Goal: Task Accomplishment & Management: Manage account settings

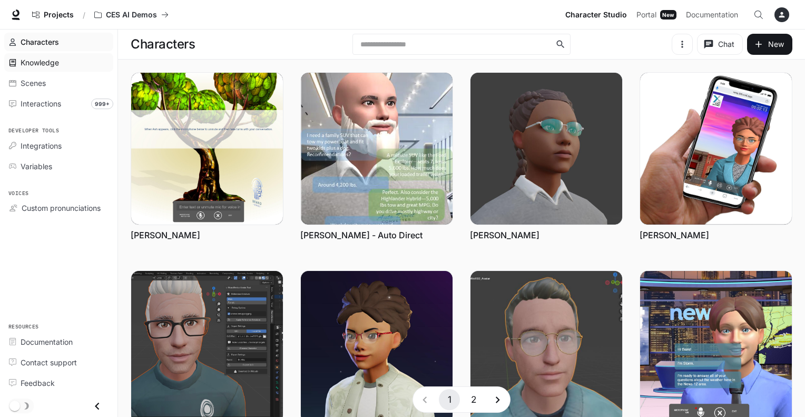
click at [54, 65] on span "Knowledge" at bounding box center [40, 62] width 38 height 11
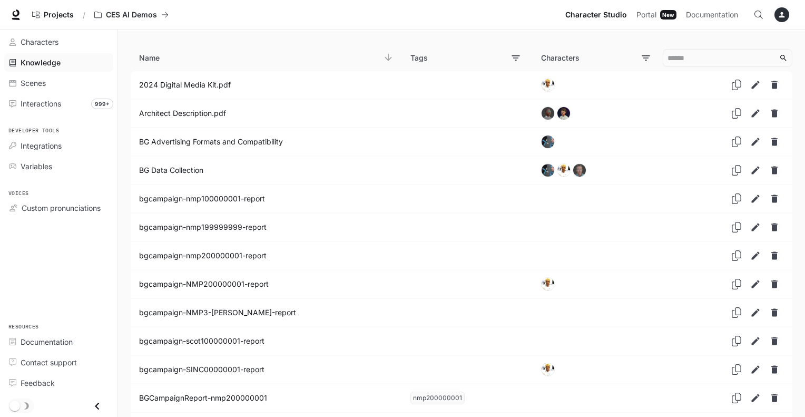
scroll to position [30, 0]
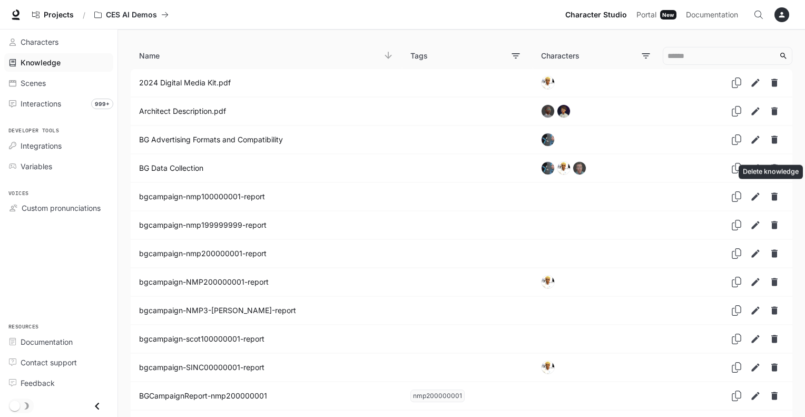
click at [777, 195] on icon "Delete knowledge" at bounding box center [775, 196] width 11 height 11
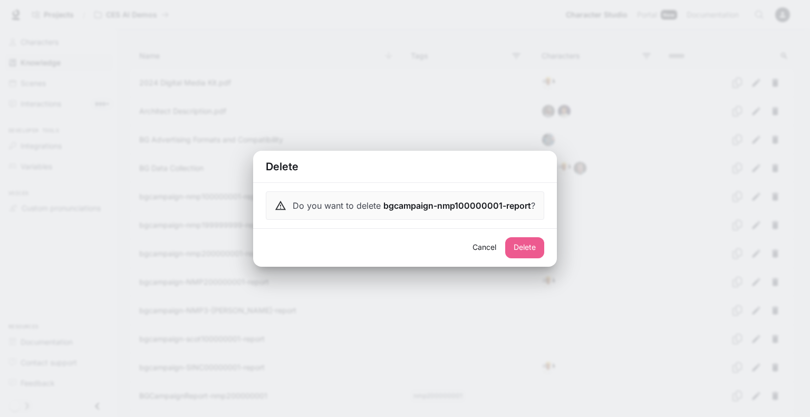
click at [529, 247] on button "Delete" at bounding box center [524, 247] width 39 height 21
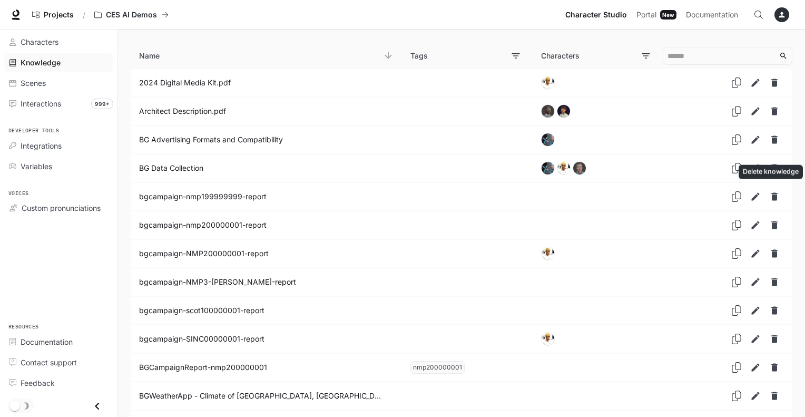
click at [774, 193] on icon "Delete knowledge" at bounding box center [775, 197] width 6 height 8
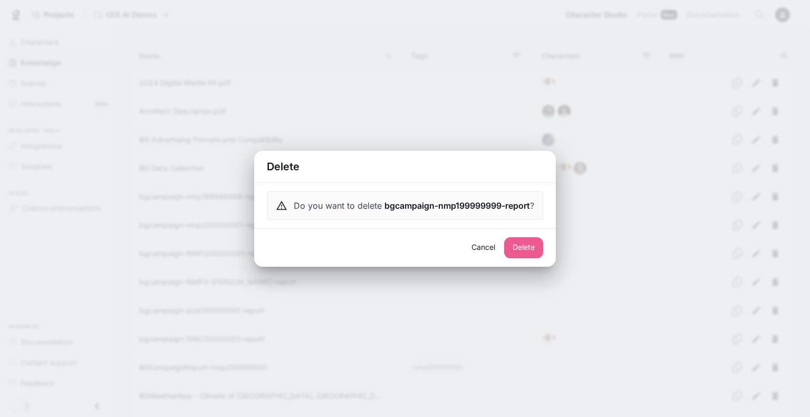
click at [524, 242] on button "Delete" at bounding box center [523, 247] width 39 height 21
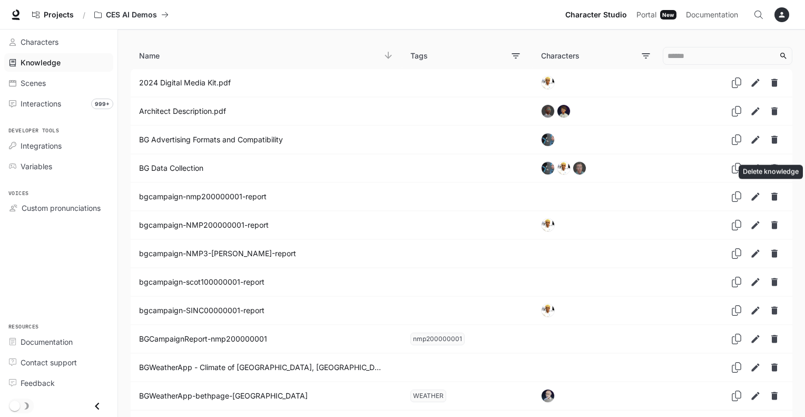
click at [779, 196] on icon "Delete knowledge" at bounding box center [775, 196] width 11 height 11
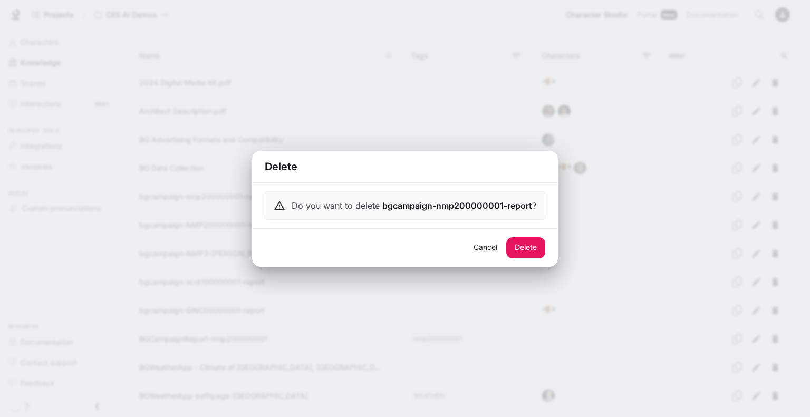
click at [531, 249] on button "Delete" at bounding box center [525, 247] width 39 height 21
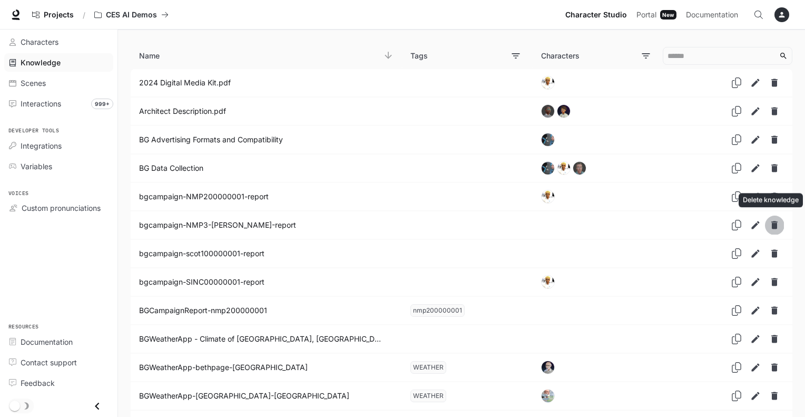
click at [773, 222] on icon "Delete knowledge" at bounding box center [775, 225] width 11 height 11
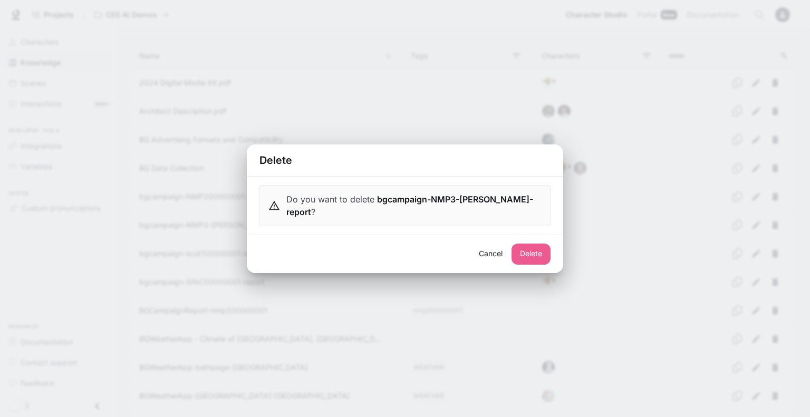
click at [528, 252] on button "Delete" at bounding box center [530, 254] width 39 height 21
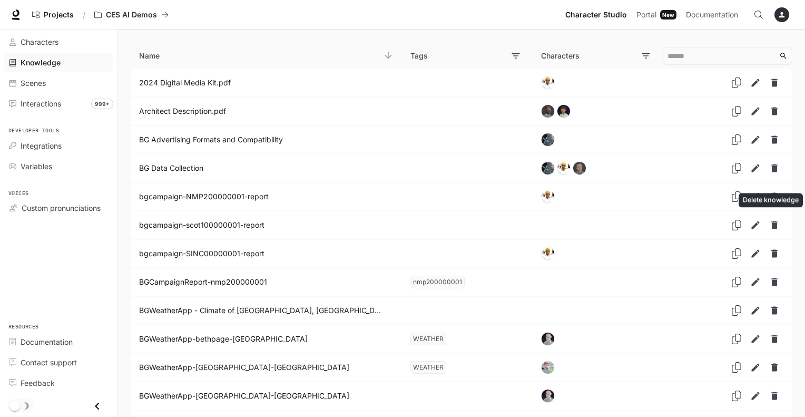
click at [775, 220] on icon "Delete knowledge" at bounding box center [775, 225] width 11 height 11
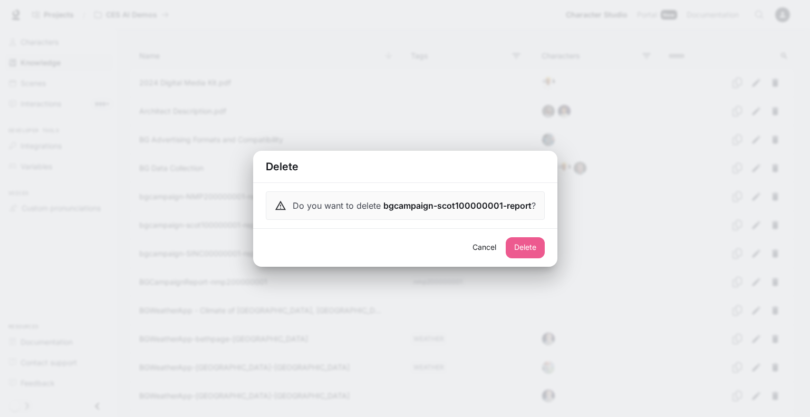
click at [525, 245] on button "Delete" at bounding box center [525, 247] width 39 height 21
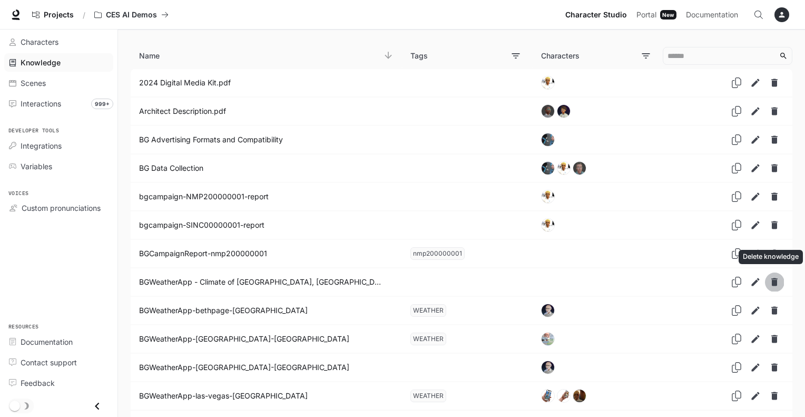
click at [777, 280] on icon "Delete knowledge" at bounding box center [775, 282] width 6 height 8
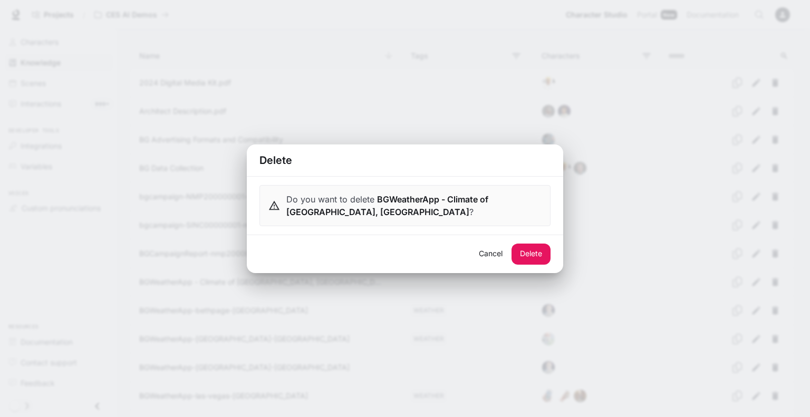
click at [529, 251] on button "Delete" at bounding box center [530, 254] width 39 height 21
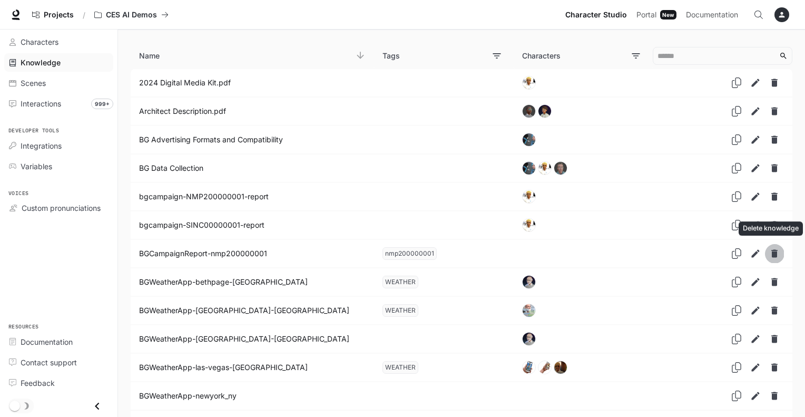
click at [775, 252] on icon "Delete knowledge" at bounding box center [775, 254] width 6 height 8
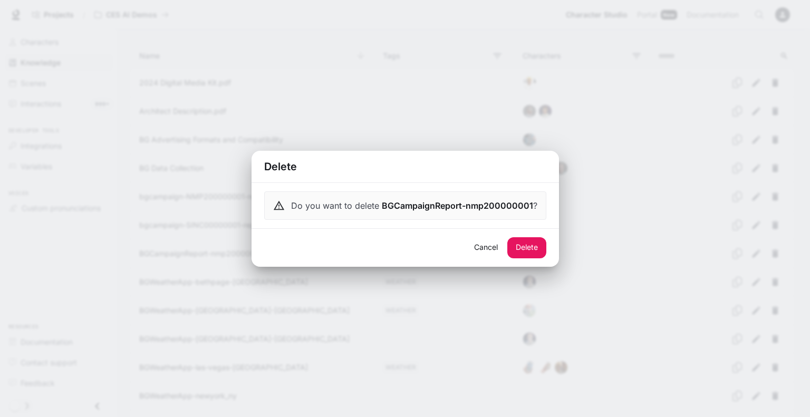
click at [516, 249] on button "Delete" at bounding box center [526, 247] width 39 height 21
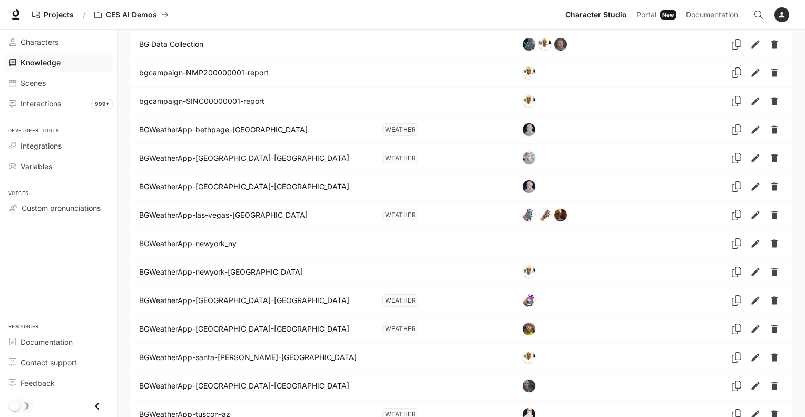
scroll to position [156, 0]
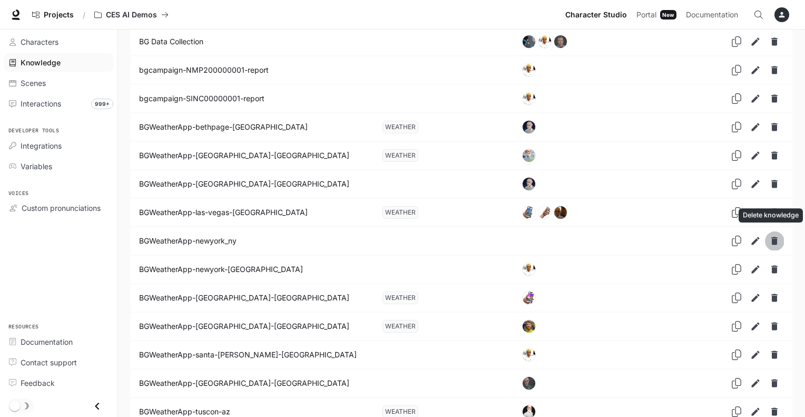
click at [773, 240] on icon "Delete knowledge" at bounding box center [775, 241] width 6 height 8
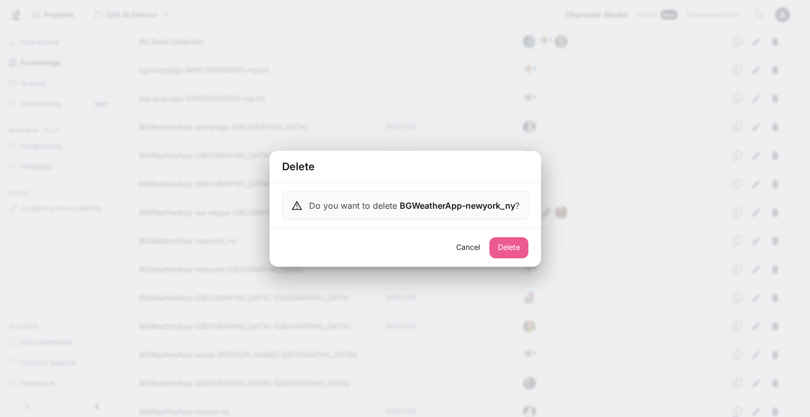
click at [514, 246] on button "Delete" at bounding box center [508, 247] width 39 height 21
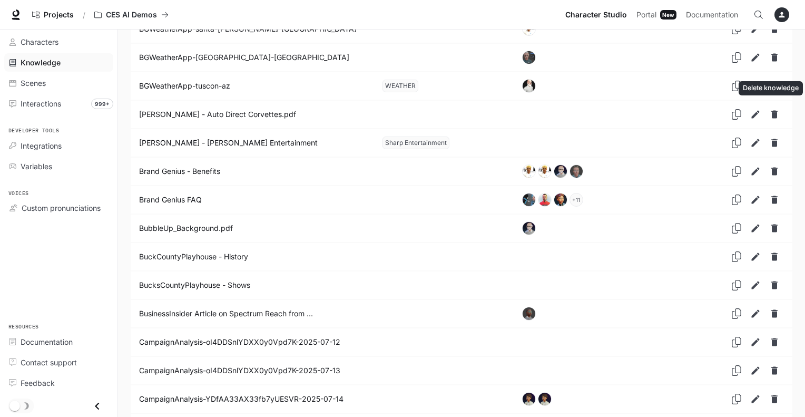
scroll to position [453, 0]
click at [774, 254] on icon "Delete knowledge" at bounding box center [775, 258] width 6 height 8
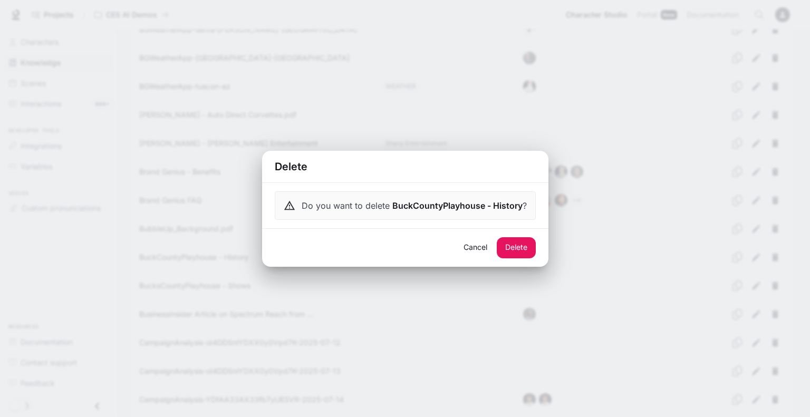
click at [514, 248] on button "Delete" at bounding box center [516, 247] width 39 height 21
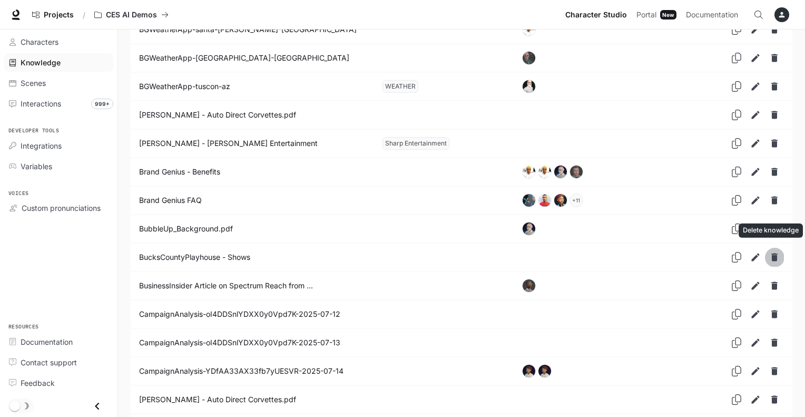
click at [774, 255] on icon "Delete knowledge" at bounding box center [775, 258] width 6 height 8
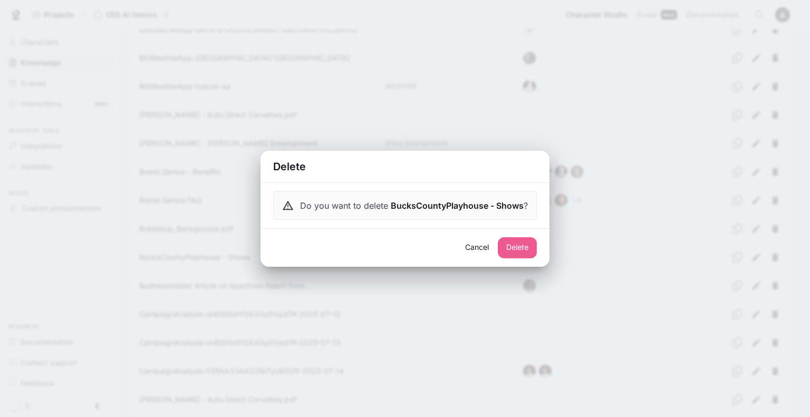
click at [525, 247] on button "Delete" at bounding box center [517, 247] width 39 height 21
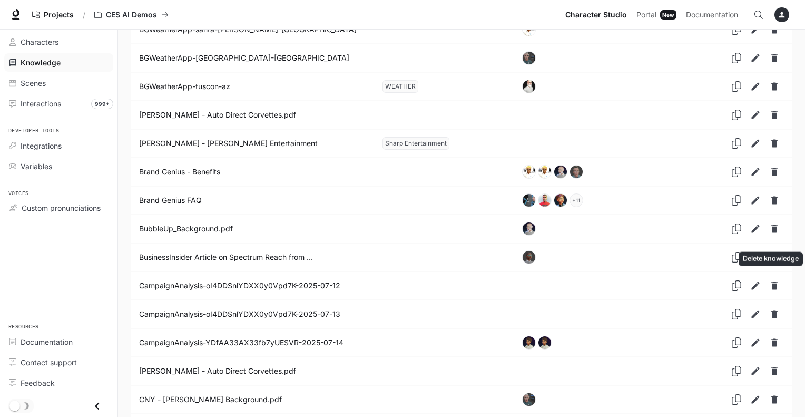
click at [774, 282] on icon "Delete knowledge" at bounding box center [775, 286] width 6 height 8
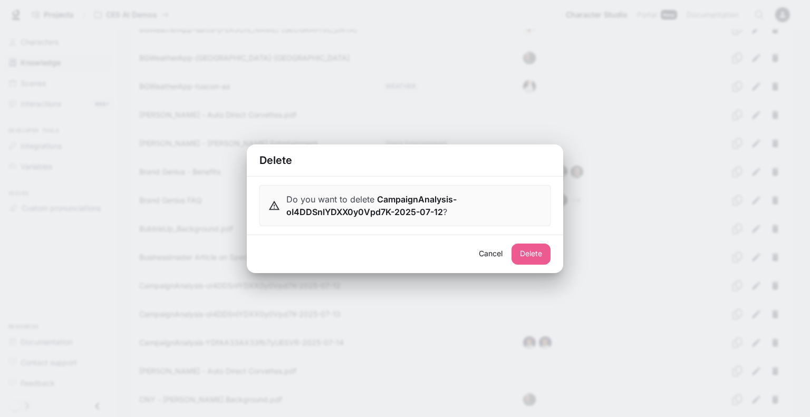
click at [535, 250] on button "Delete" at bounding box center [530, 254] width 39 height 21
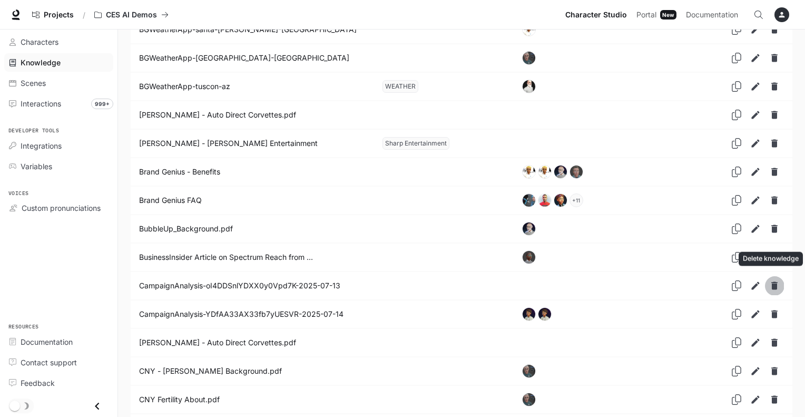
click at [777, 285] on icon "Delete knowledge" at bounding box center [775, 285] width 11 height 11
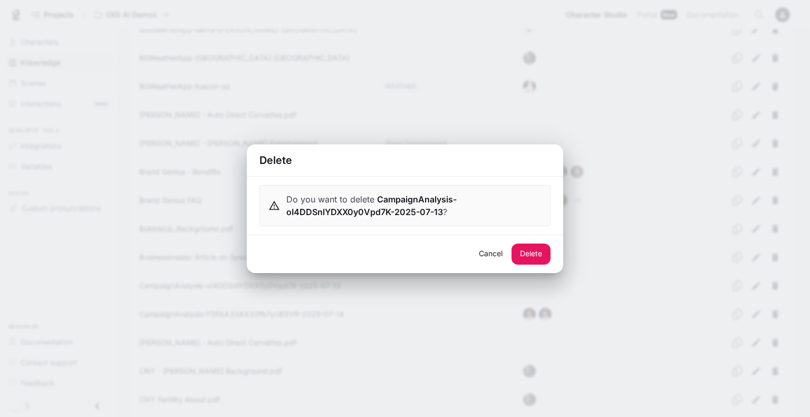
click at [533, 250] on button "Delete" at bounding box center [530, 254] width 39 height 21
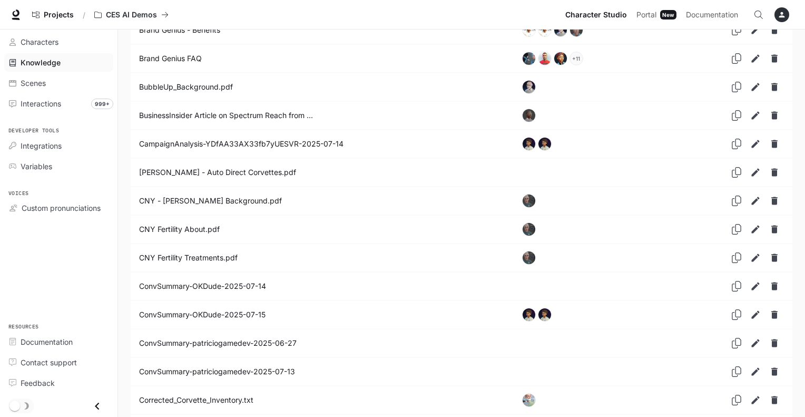
scroll to position [626, 0]
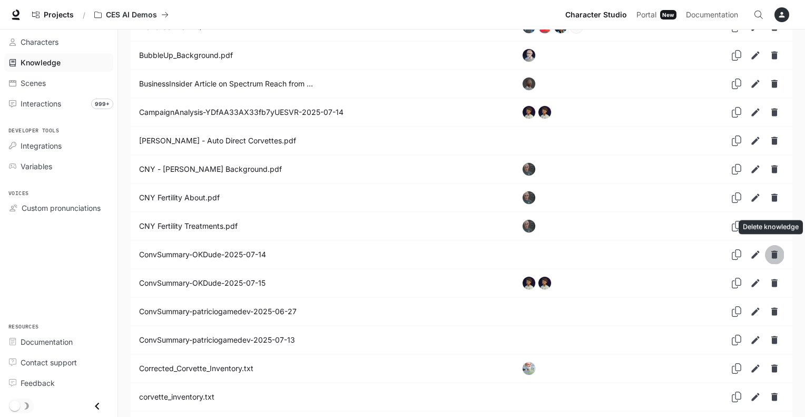
click at [776, 251] on icon "Delete knowledge" at bounding box center [775, 255] width 6 height 8
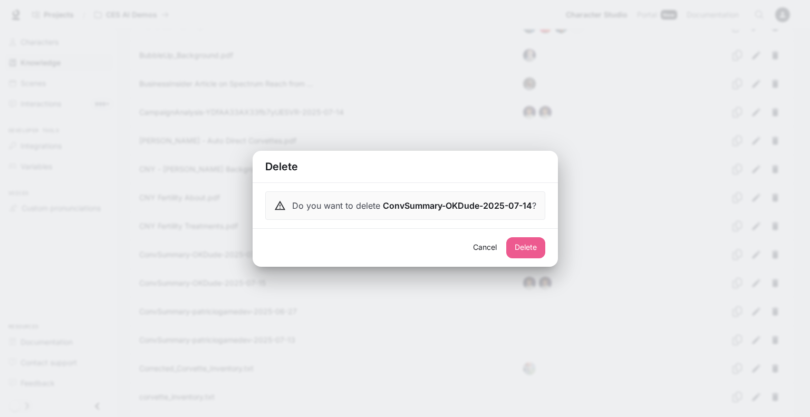
click at [529, 246] on button "Delete" at bounding box center [525, 247] width 39 height 21
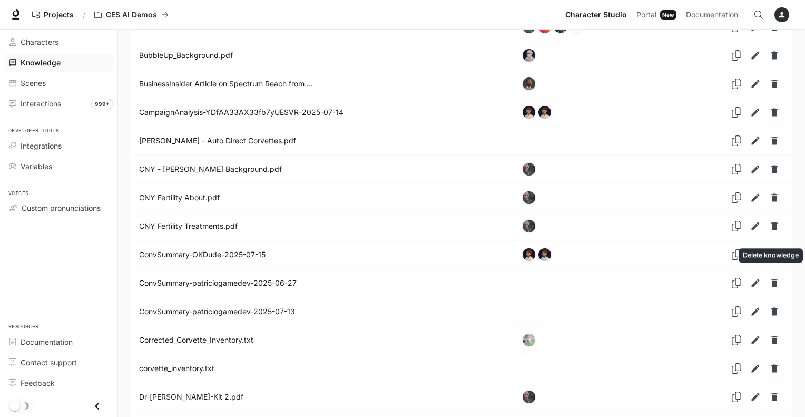
click at [775, 279] on icon "Delete knowledge" at bounding box center [775, 283] width 6 height 8
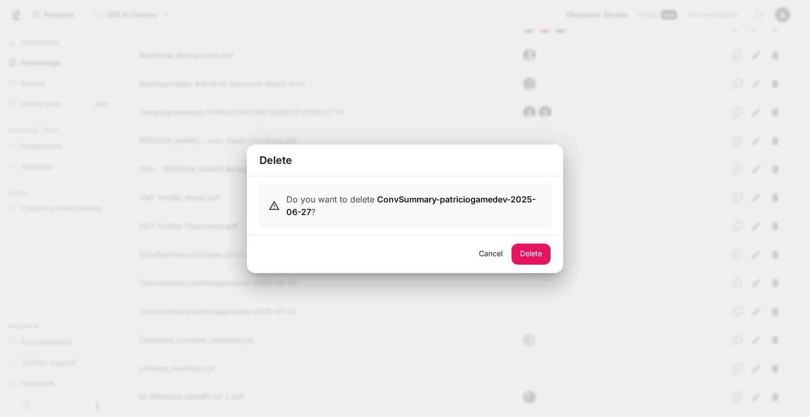
click at [517, 252] on button "Delete" at bounding box center [530, 254] width 39 height 21
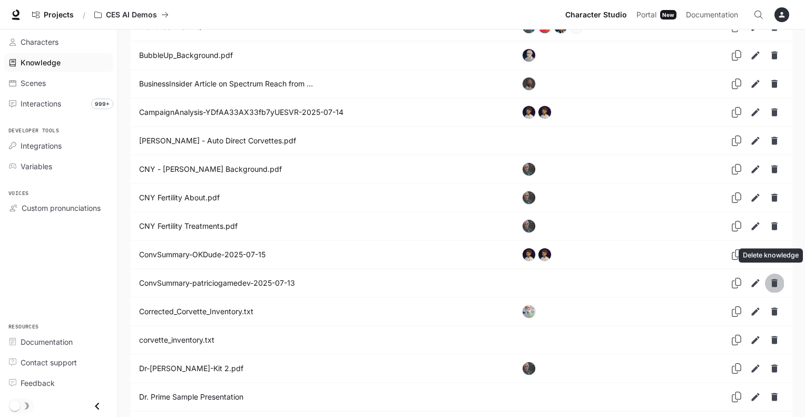
click at [772, 278] on icon "Delete knowledge" at bounding box center [775, 283] width 11 height 11
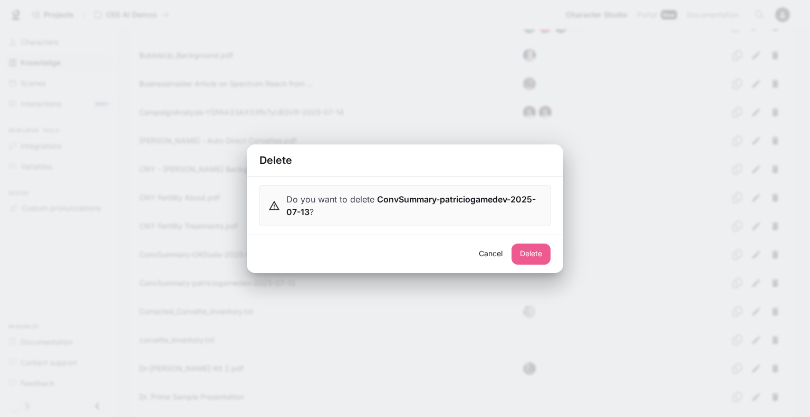
click at [522, 254] on button "Delete" at bounding box center [530, 254] width 39 height 21
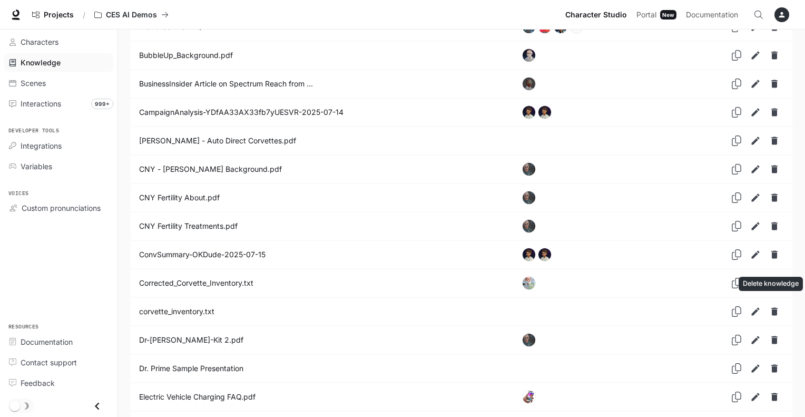
click at [780, 307] on button "Delete knowledge" at bounding box center [774, 311] width 19 height 19
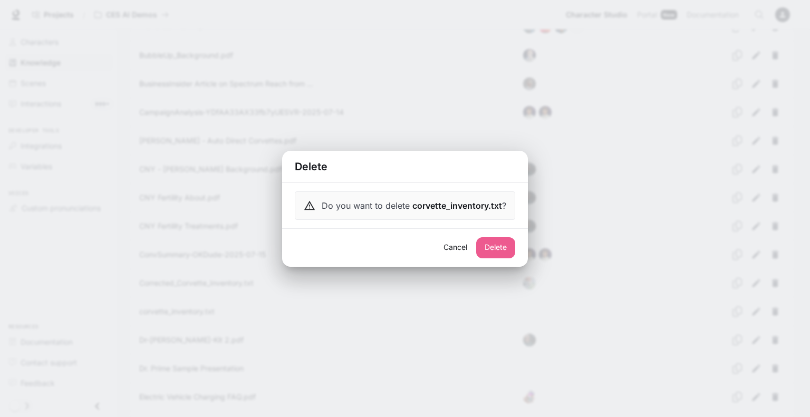
click at [493, 250] on button "Delete" at bounding box center [495, 247] width 39 height 21
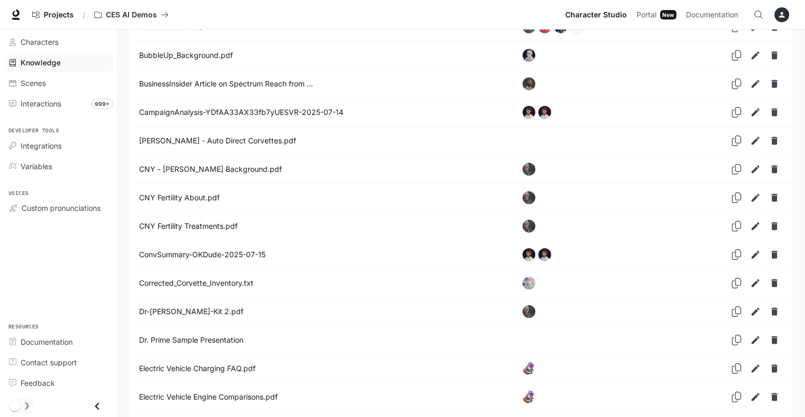
click at [776, 336] on icon "Delete knowledge" at bounding box center [775, 340] width 6 height 8
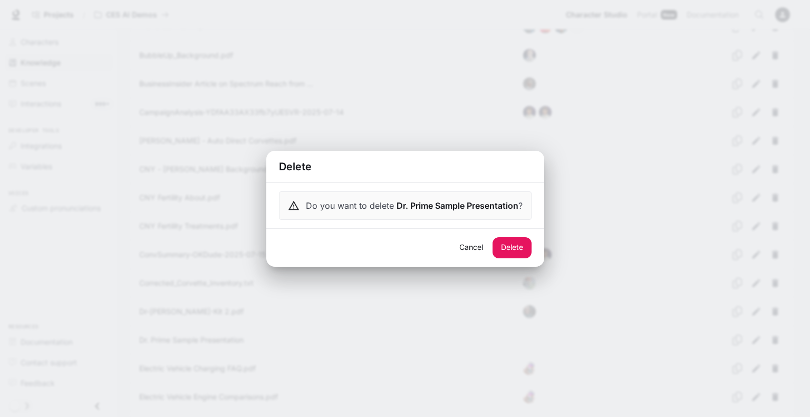
click at [504, 246] on button "Delete" at bounding box center [511, 247] width 39 height 21
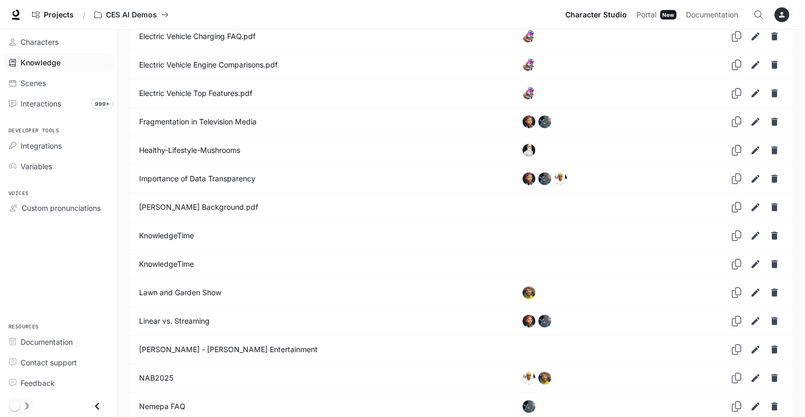
scroll to position [931, 0]
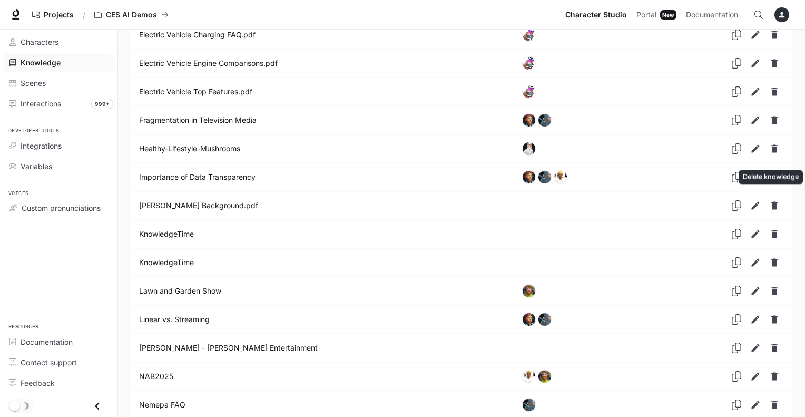
click at [772, 200] on icon "Delete knowledge" at bounding box center [775, 205] width 11 height 11
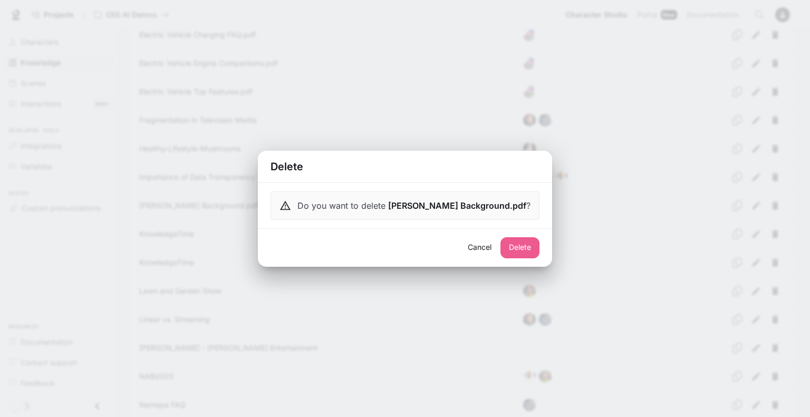
click at [500, 247] on button "Delete" at bounding box center [519, 247] width 39 height 21
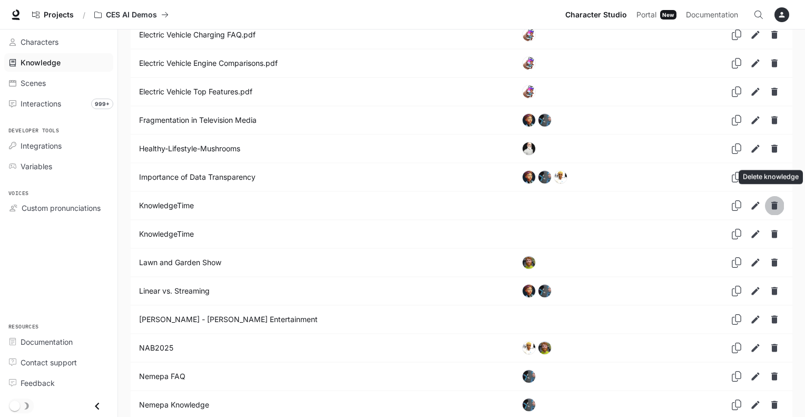
click at [771, 200] on icon "Delete knowledge" at bounding box center [775, 205] width 11 height 11
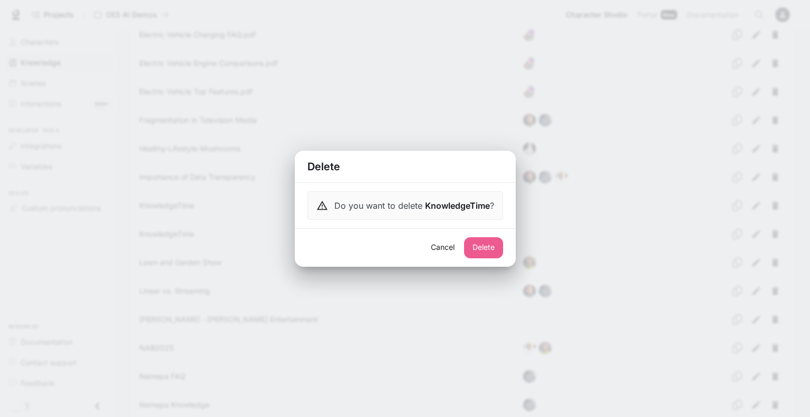
click at [487, 247] on button "Delete" at bounding box center [483, 247] width 39 height 21
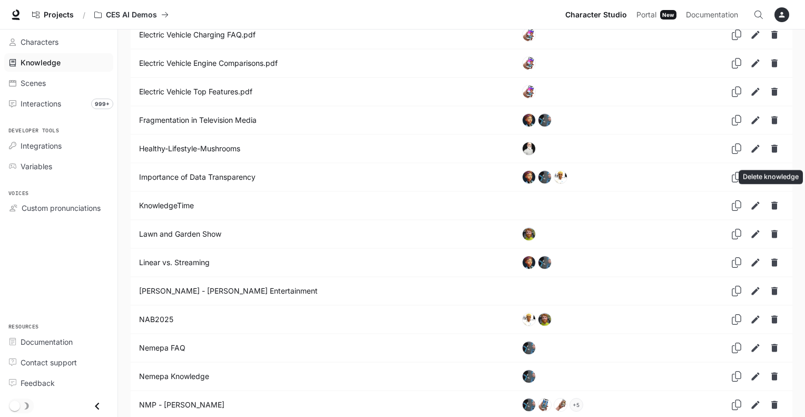
click at [780, 206] on icon "Delete knowledge" at bounding box center [775, 205] width 11 height 11
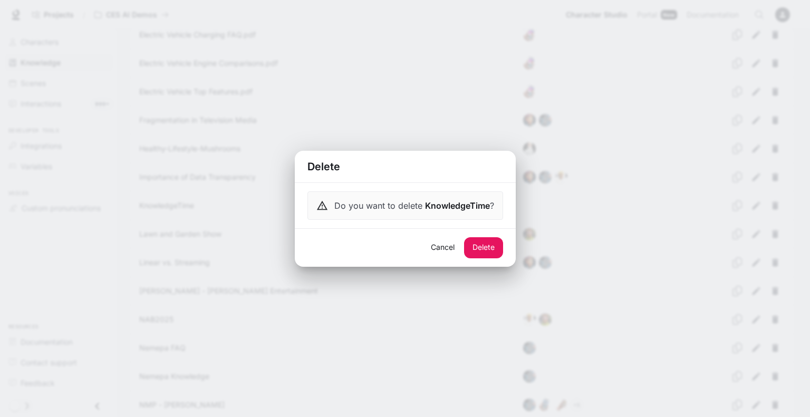
click at [482, 241] on button "Delete" at bounding box center [483, 247] width 39 height 21
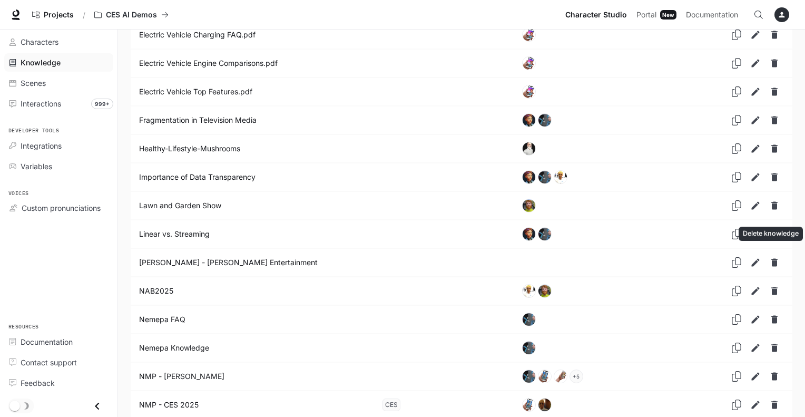
click at [770, 257] on icon "Delete knowledge" at bounding box center [775, 262] width 11 height 11
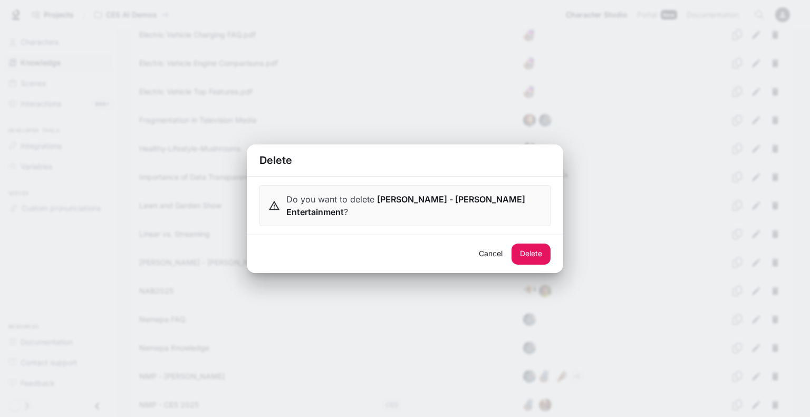
click at [527, 247] on button "Delete" at bounding box center [530, 254] width 39 height 21
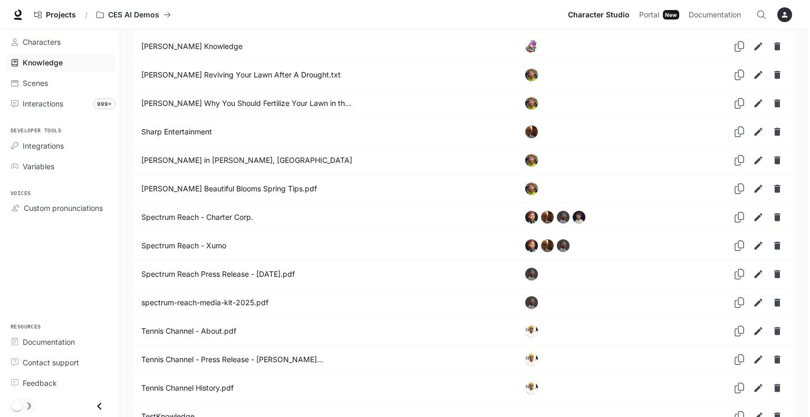
scroll to position [1990, 0]
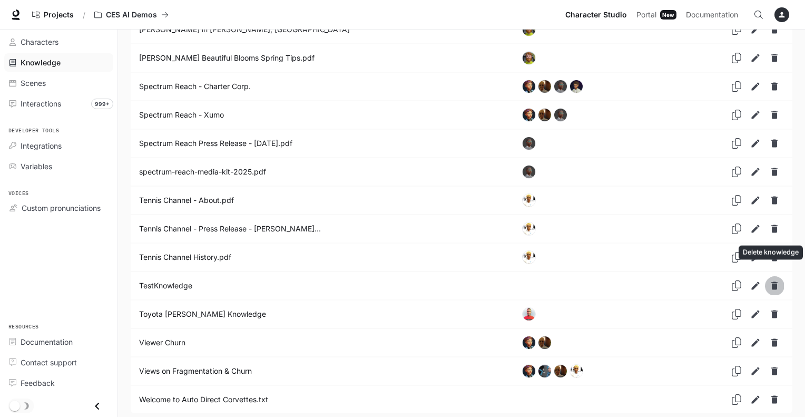
click at [778, 280] on icon "Delete knowledge" at bounding box center [775, 285] width 11 height 11
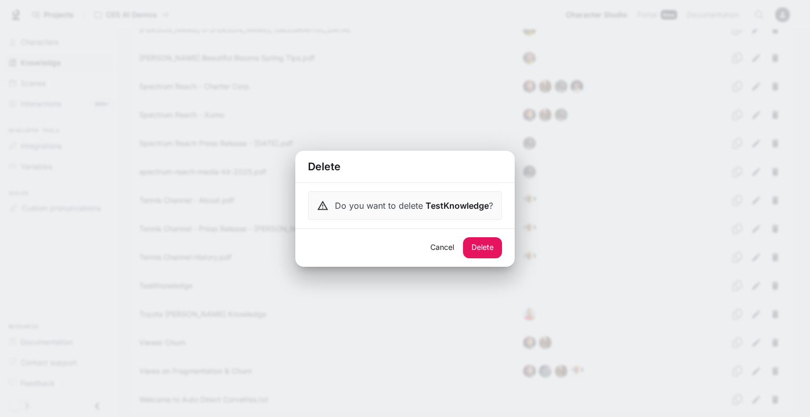
click at [481, 248] on button "Delete" at bounding box center [482, 247] width 39 height 21
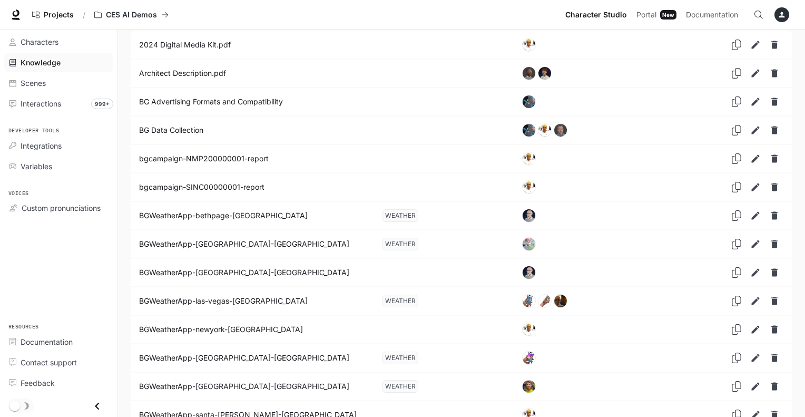
scroll to position [0, 0]
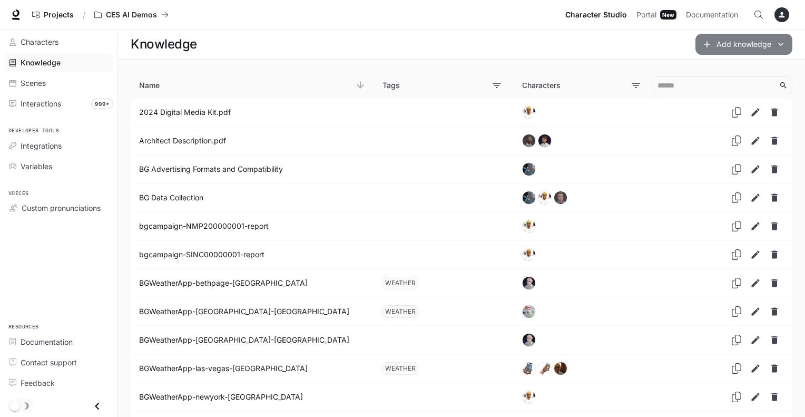
click at [733, 41] on button "Add knowledge" at bounding box center [744, 44] width 97 height 21
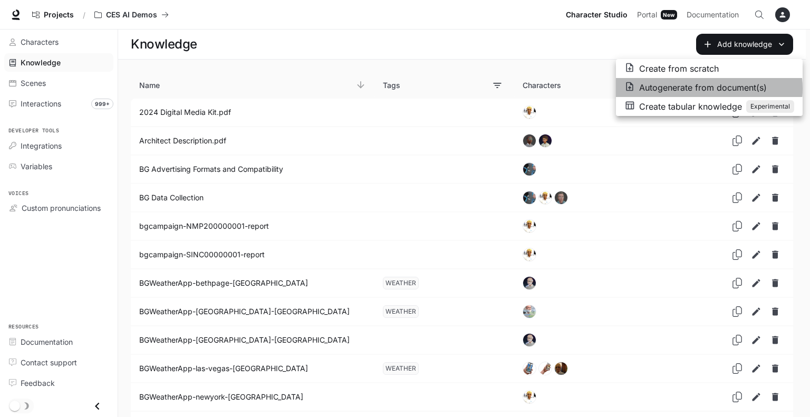
click at [694, 89] on p "Autogenerate from document(s)" at bounding box center [703, 87] width 128 height 13
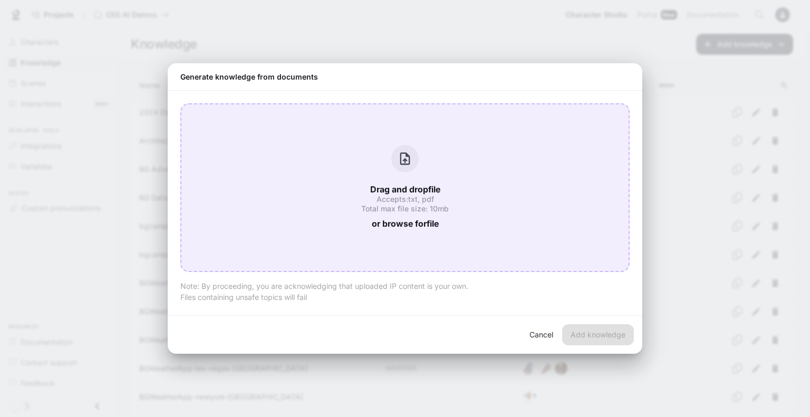
click at [387, 228] on span "or browse for file" at bounding box center [405, 224] width 67 height 14
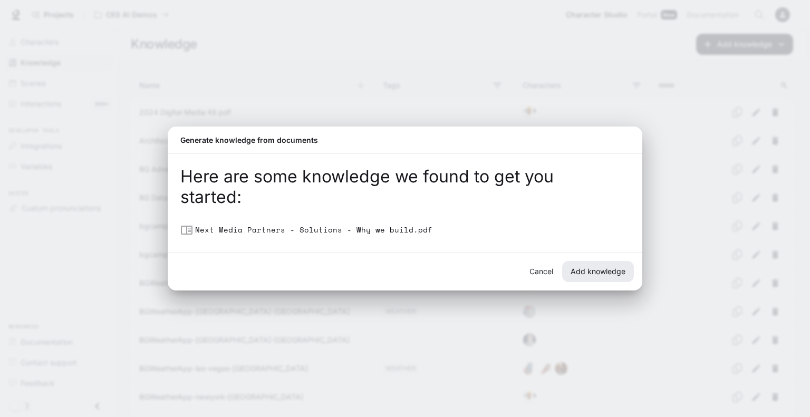
click at [611, 274] on button "Add knowledge" at bounding box center [598, 271] width 72 height 21
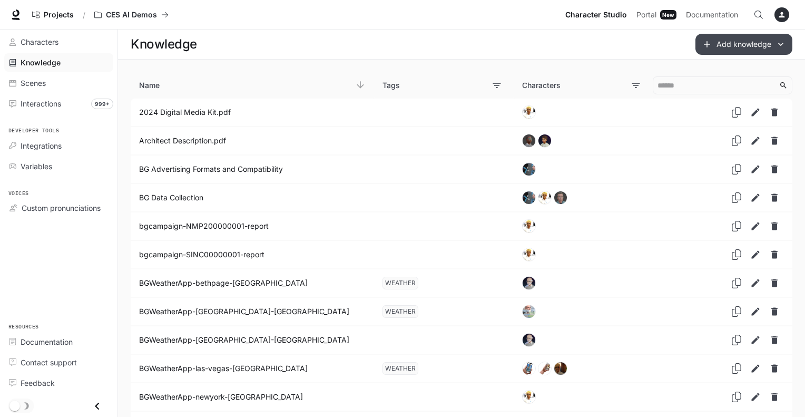
click at [742, 41] on button "Add knowledge" at bounding box center [744, 44] width 97 height 21
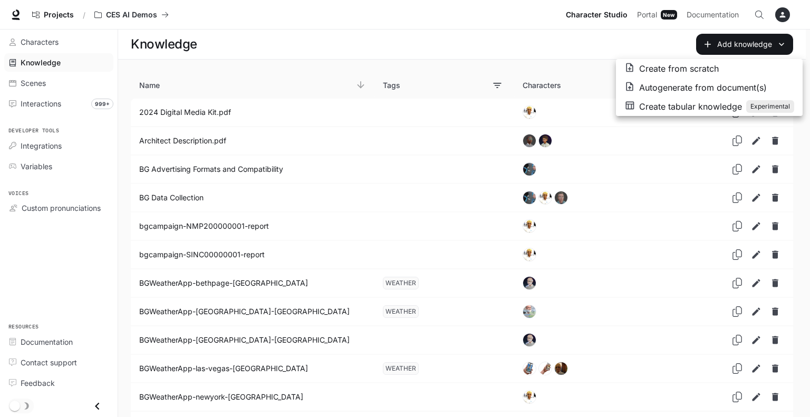
click at [668, 86] on p "Autogenerate from document(s)" at bounding box center [703, 87] width 128 height 13
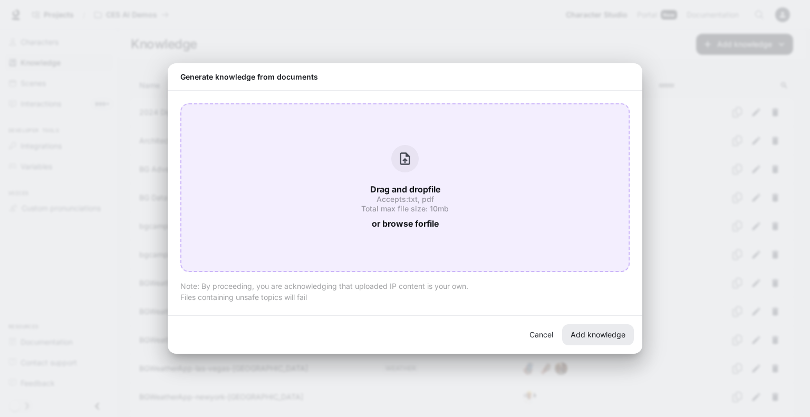
click at [390, 227] on span "or browse for file" at bounding box center [405, 224] width 67 height 14
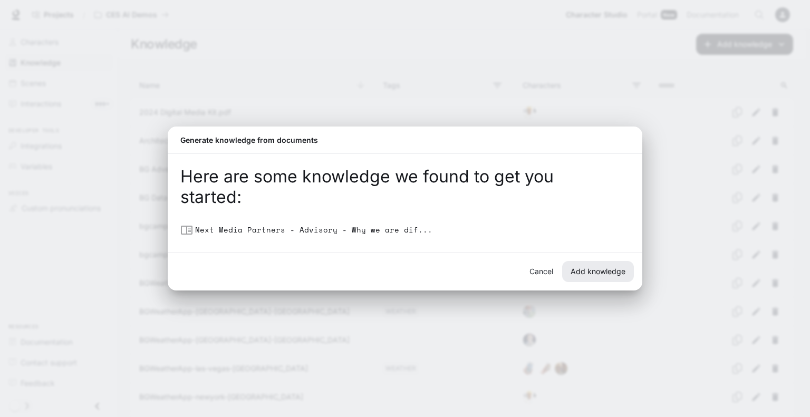
click at [600, 269] on button "Add knowledge" at bounding box center [598, 271] width 72 height 21
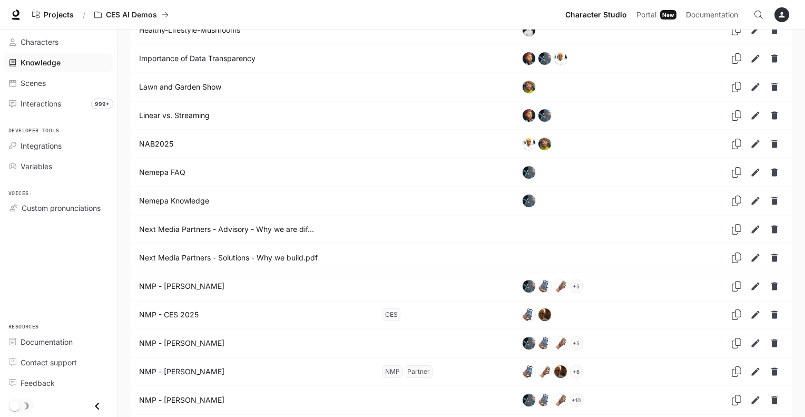
scroll to position [1052, 0]
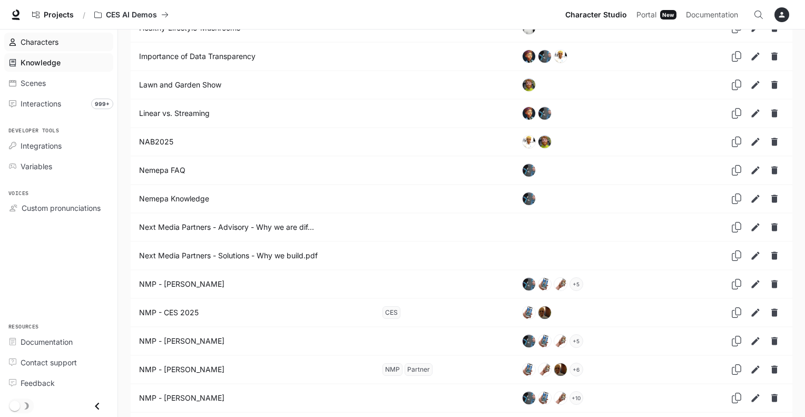
click at [39, 33] on link "Characters" at bounding box center [58, 42] width 109 height 18
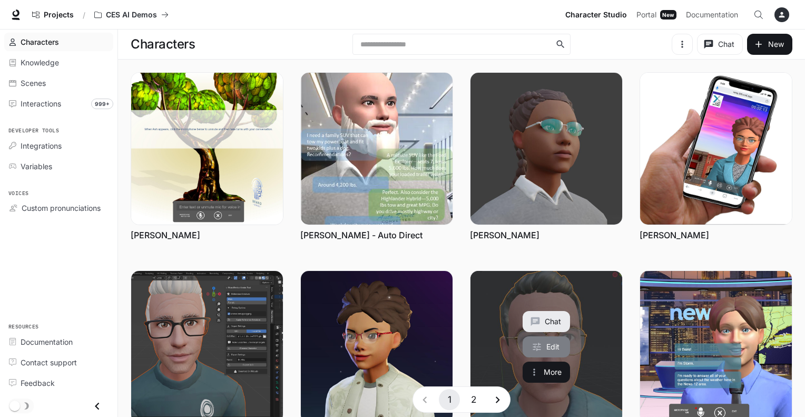
click at [550, 346] on link "Edit" at bounding box center [546, 346] width 47 height 21
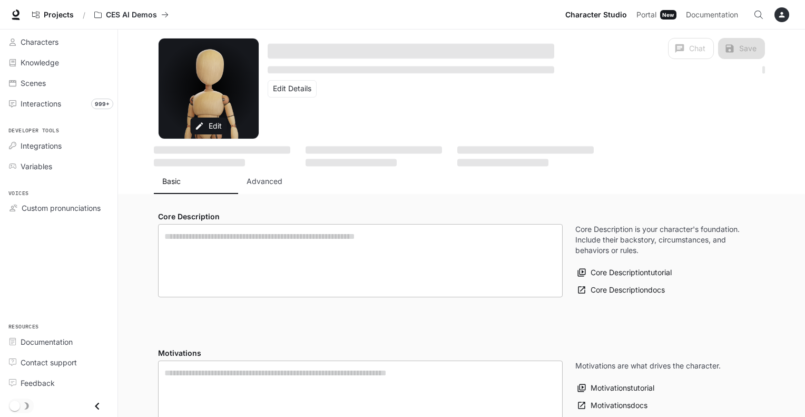
type textarea "**********"
type input "**********"
type textarea "**********"
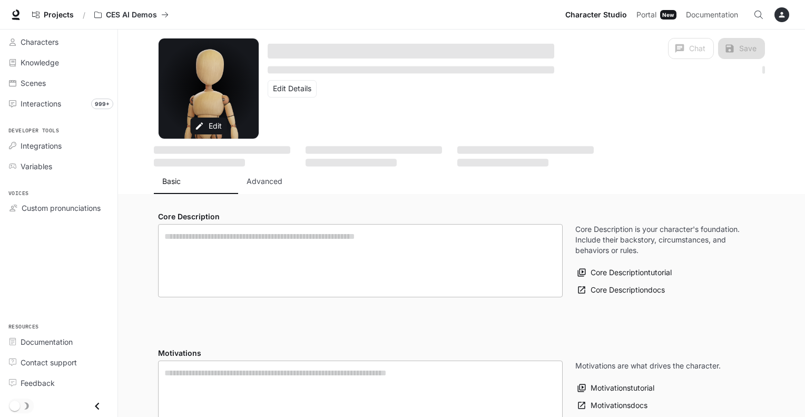
type input "**"
type input "****"
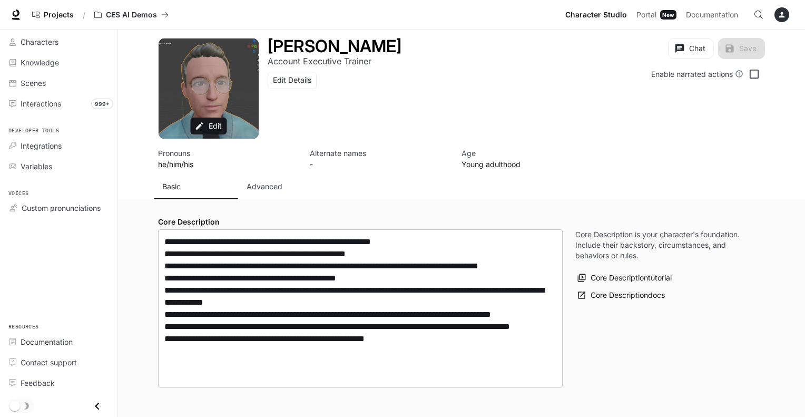
type input "**********"
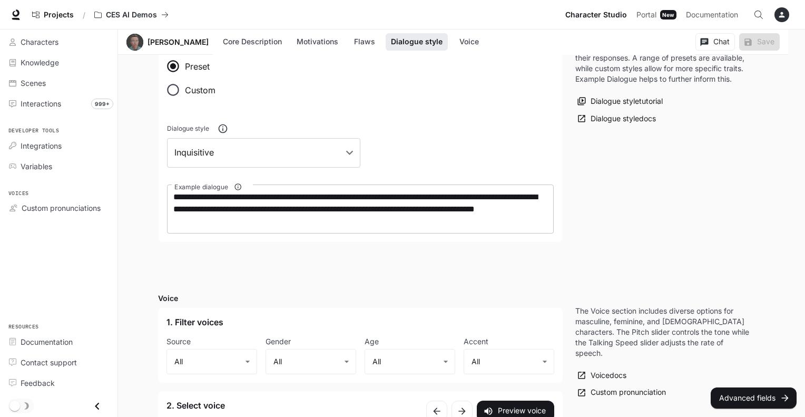
scroll to position [696, 0]
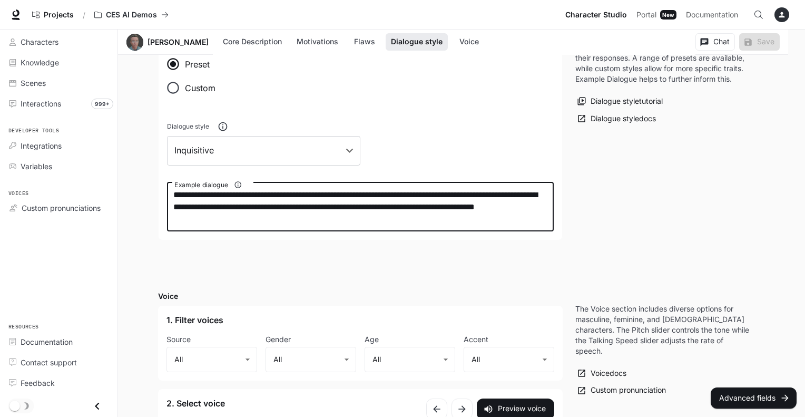
drag, startPoint x: 339, startPoint y: 194, endPoint x: 447, endPoint y: 198, distance: 107.6
click at [447, 198] on textarea "**********" at bounding box center [360, 207] width 374 height 36
click at [203, 194] on textarea "**********" at bounding box center [360, 207] width 374 height 36
click at [479, 205] on textarea "**********" at bounding box center [360, 207] width 374 height 36
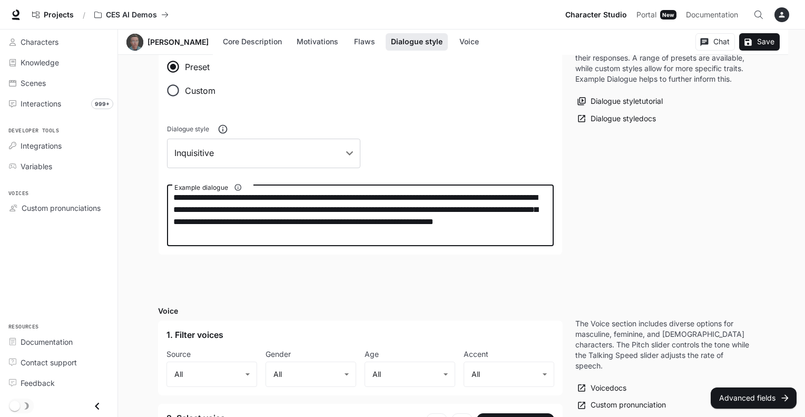
scroll to position [693, 0]
type textarea "**********"
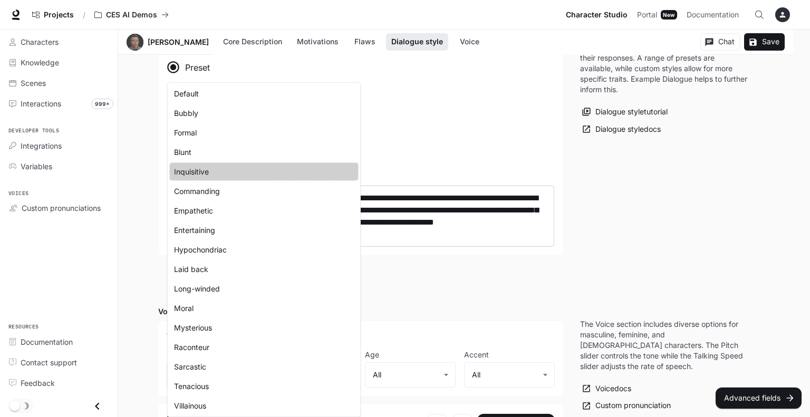
click at [349, 153] on body "**********" at bounding box center [405, 63] width 810 height 1513
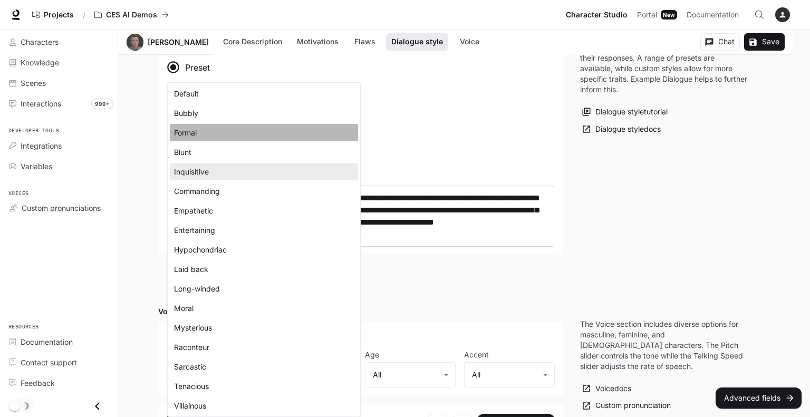
click at [209, 128] on li "Formal" at bounding box center [264, 132] width 188 height 17
type input "**********"
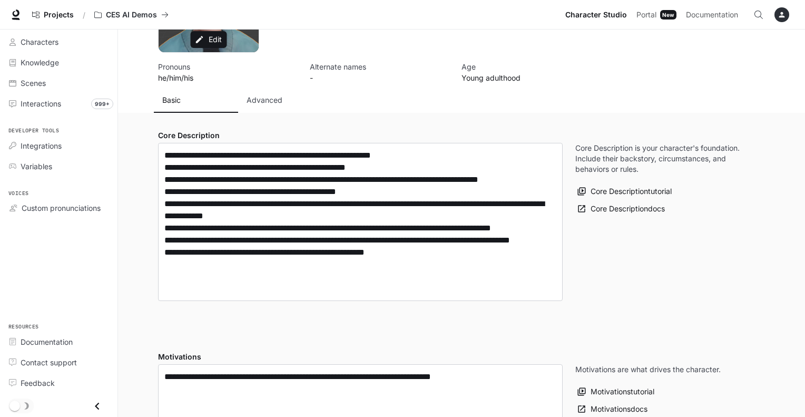
scroll to position [0, 0]
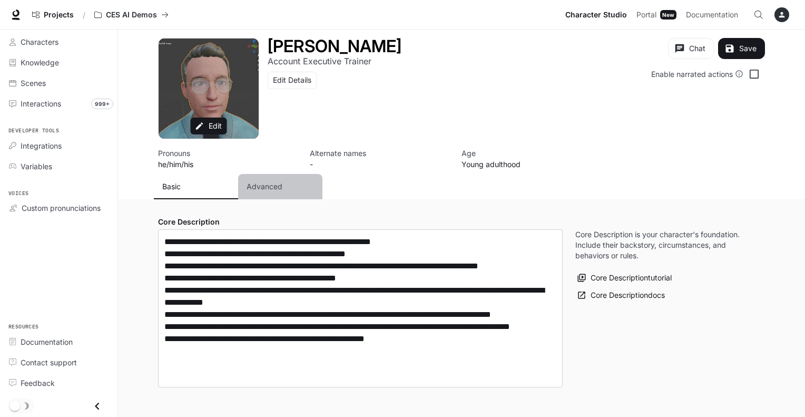
click at [265, 183] on p "Advanced" at bounding box center [265, 186] width 36 height 11
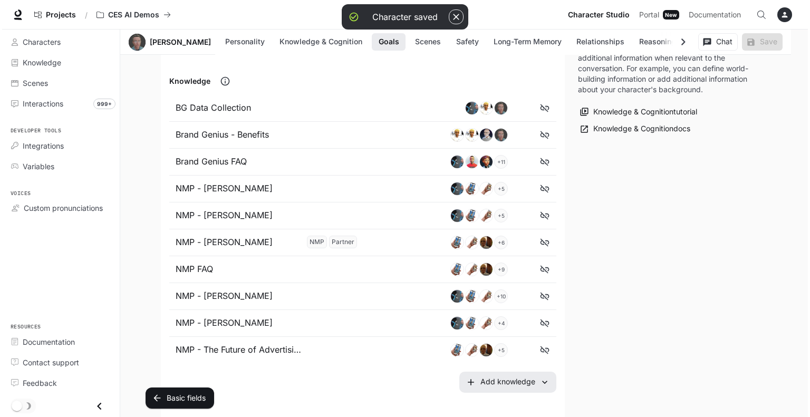
scroll to position [607, 0]
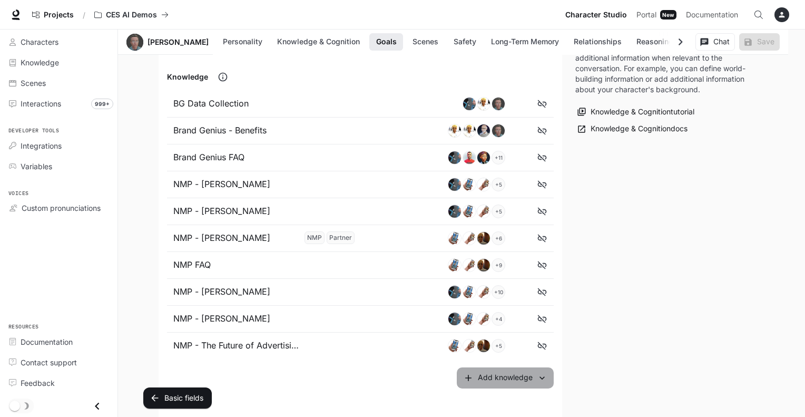
click at [509, 370] on button "Add knowledge" at bounding box center [505, 377] width 97 height 21
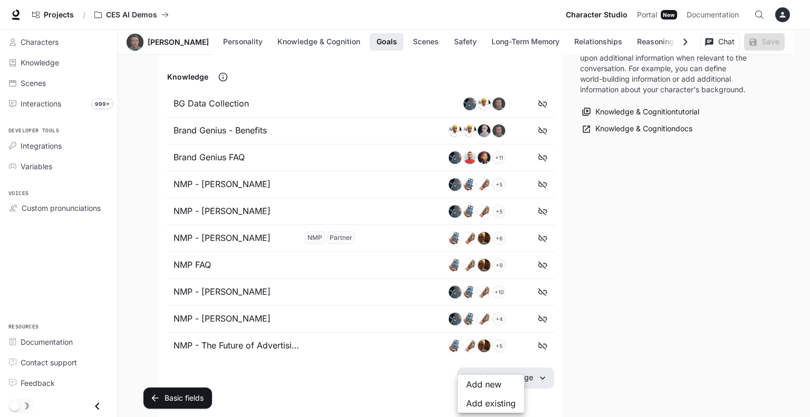
click at [472, 403] on label "Add existing" at bounding box center [491, 403] width 66 height 19
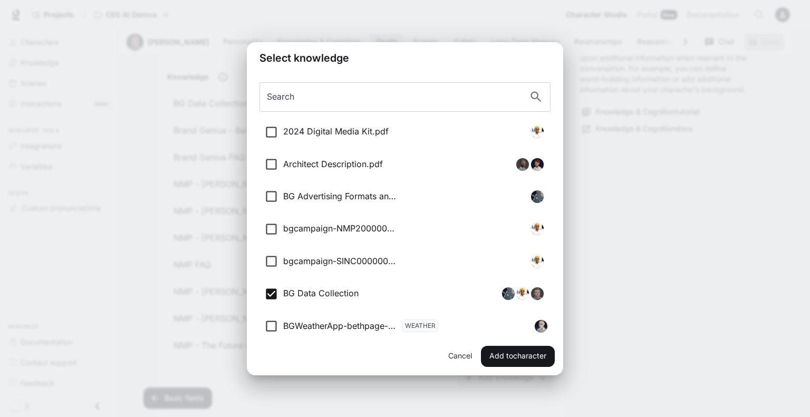
click at [558, 250] on div "Search Search 2024 Digital Media Kit.pdf Architect Description.pdf BG Advertisi…" at bounding box center [405, 206] width 316 height 264
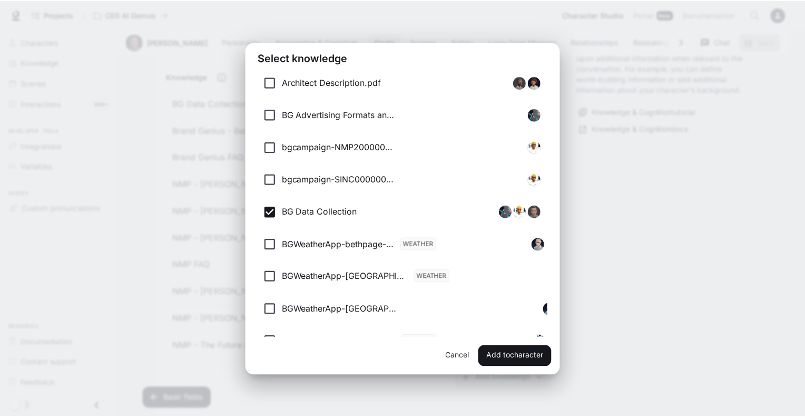
scroll to position [0, 0]
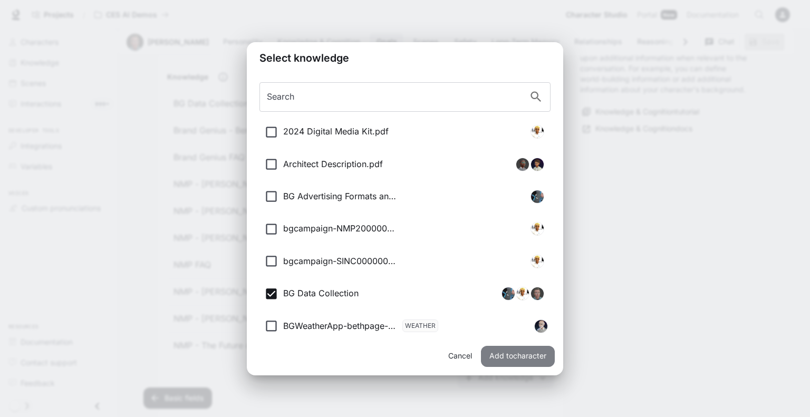
click at [502, 355] on button "Add to character" at bounding box center [518, 356] width 74 height 21
type input "**"
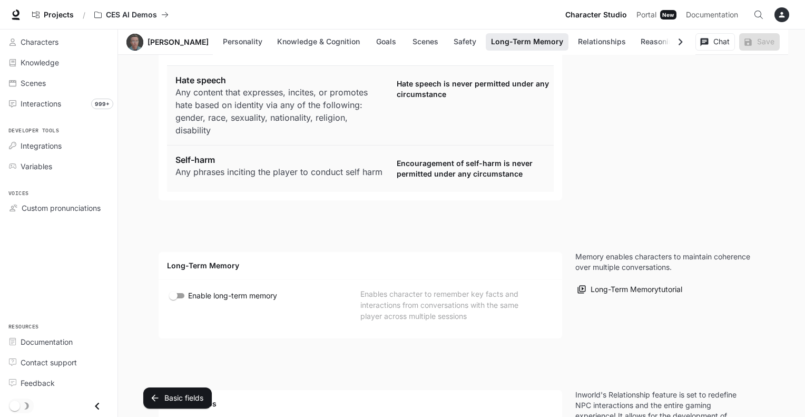
scroll to position [2161, 0]
